Goal: Find specific page/section: Find specific page/section

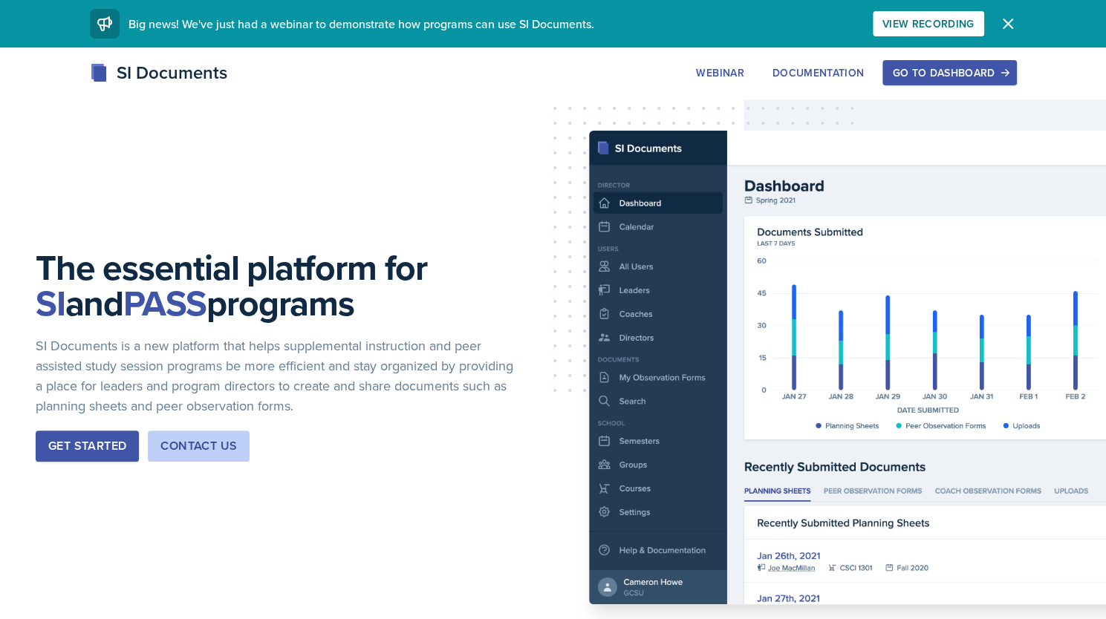
click at [914, 71] on div "Go to Dashboard" at bounding box center [949, 73] width 114 height 12
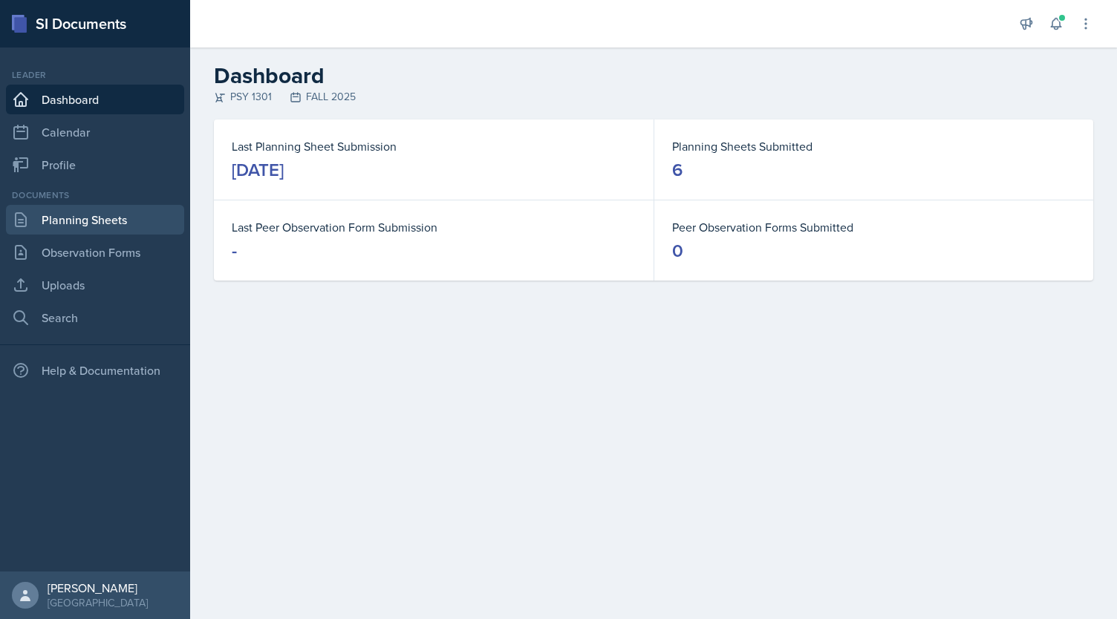
click at [96, 228] on link "Planning Sheets" at bounding box center [95, 220] width 178 height 30
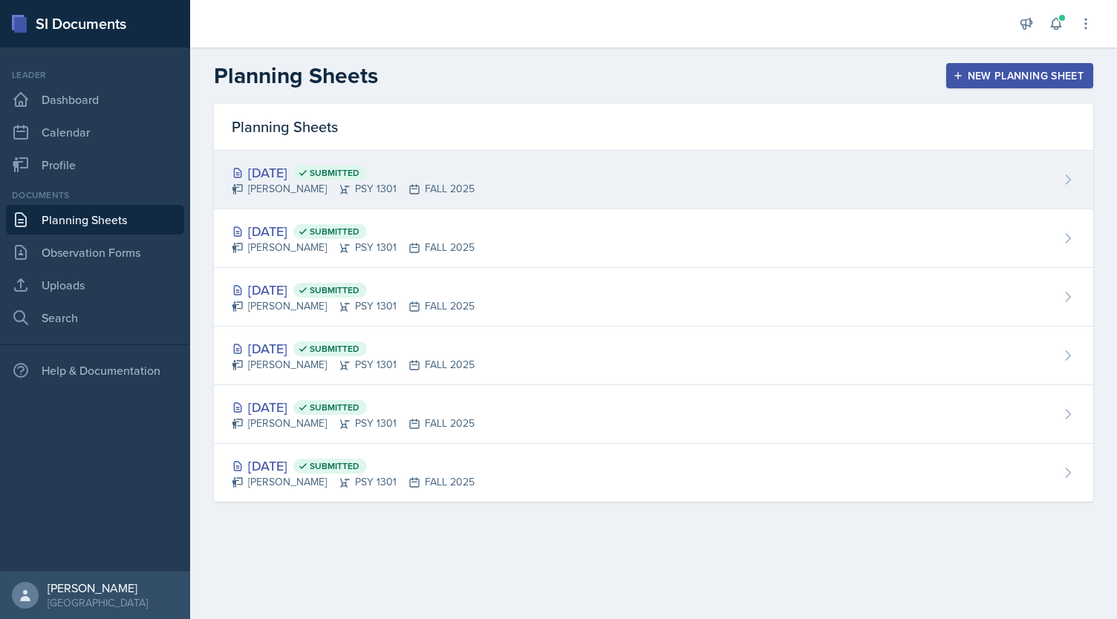
click at [299, 170] on div "[DATE] Submitted" at bounding box center [353, 173] width 243 height 20
click at [299, 170] on main "Planning Sheets New Planning Sheet Planning Sheets [DATE] Submitted [PERSON_NAM…" at bounding box center [653, 334] width 927 height 572
